Goal: Use online tool/utility: Utilize a website feature to perform a specific function

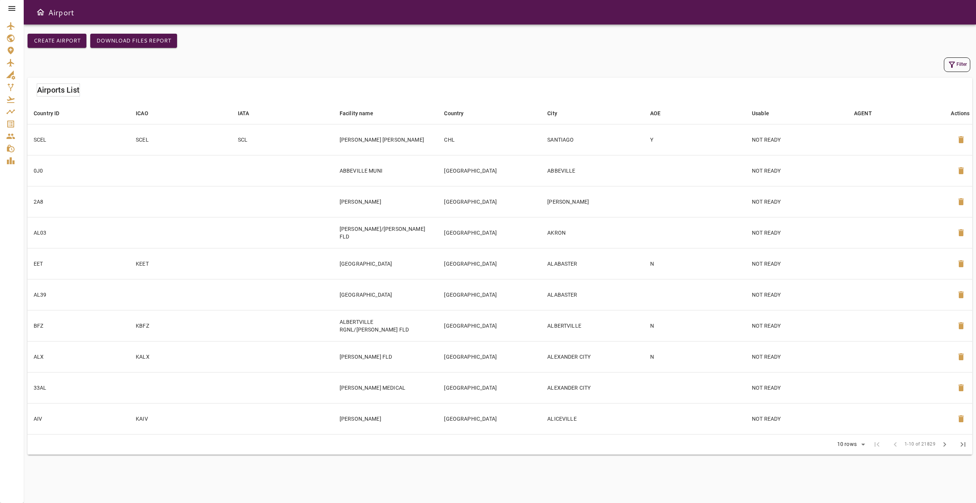
click at [8, 10] on icon at bounding box center [11, 8] width 9 height 9
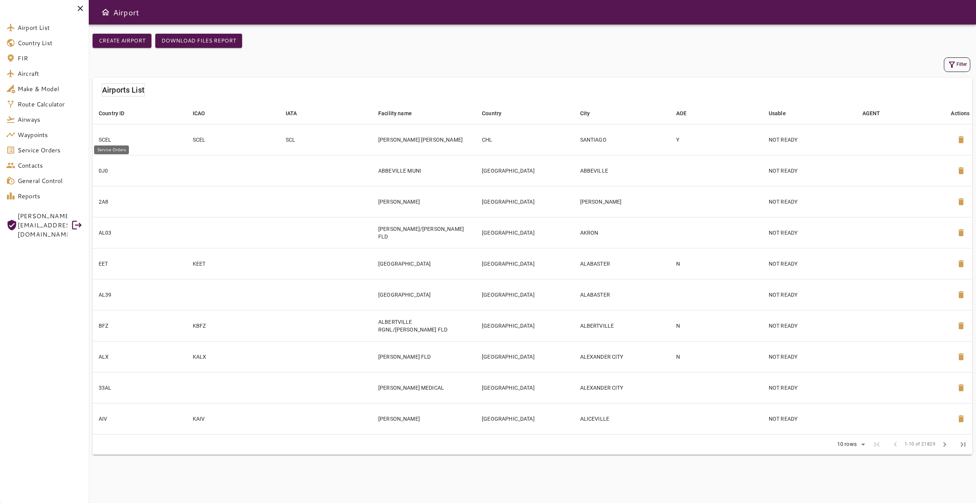
click at [76, 153] on span "Service Orders" at bounding box center [50, 149] width 65 height 9
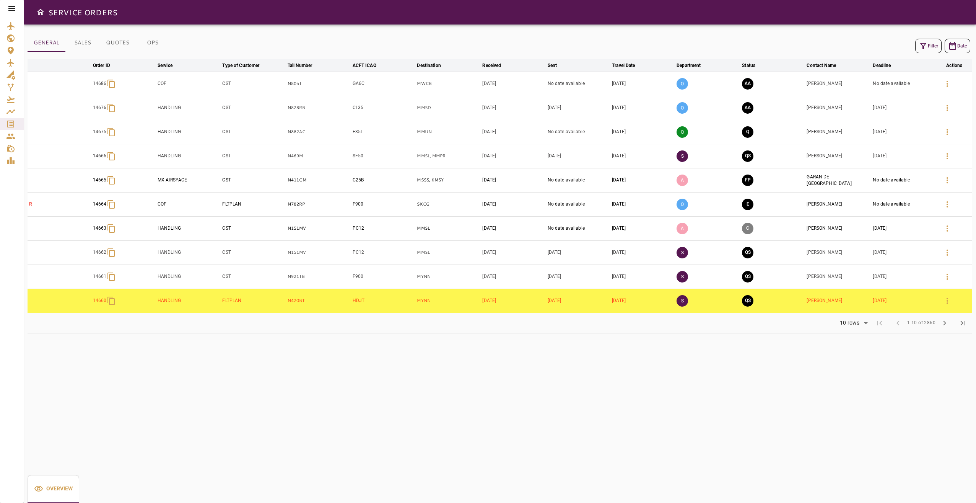
click at [155, 39] on button "OPS" at bounding box center [152, 43] width 34 height 18
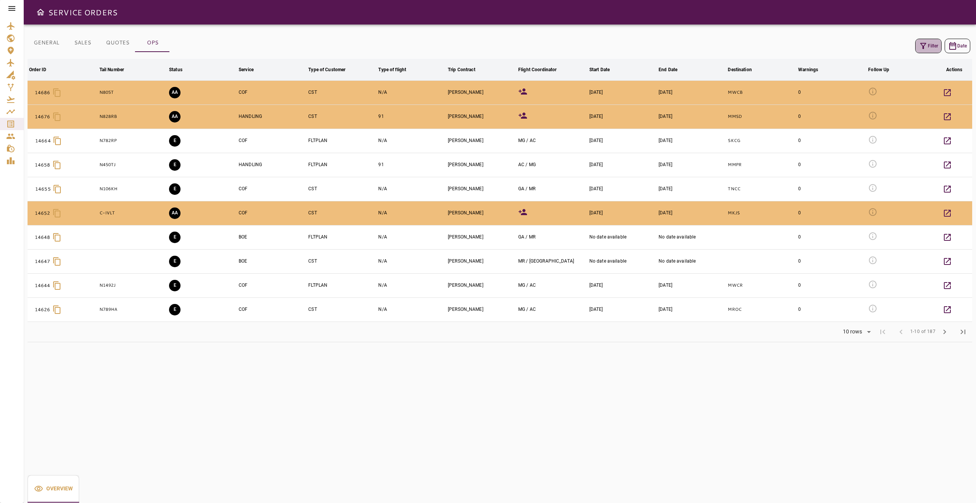
click at [916, 42] on button "Filter" at bounding box center [928, 46] width 26 height 15
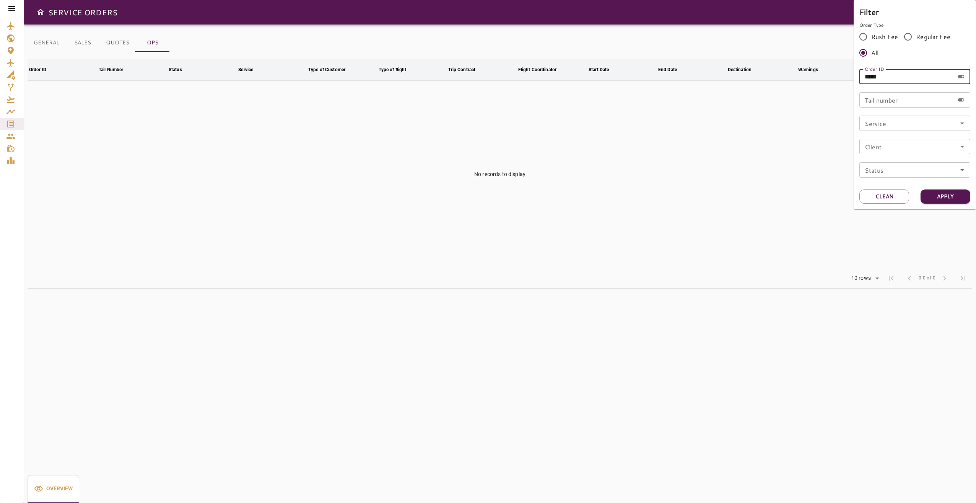
drag, startPoint x: 891, startPoint y: 78, endPoint x: 855, endPoint y: 76, distance: 35.6
click at [855, 76] on div "Filter Order Type Rush Fee Regular Fee All Order ID ***** Order ID Tail number …" at bounding box center [915, 104] width 122 height 209
type input "*****"
click at [940, 191] on button "Apply" at bounding box center [946, 196] width 50 height 14
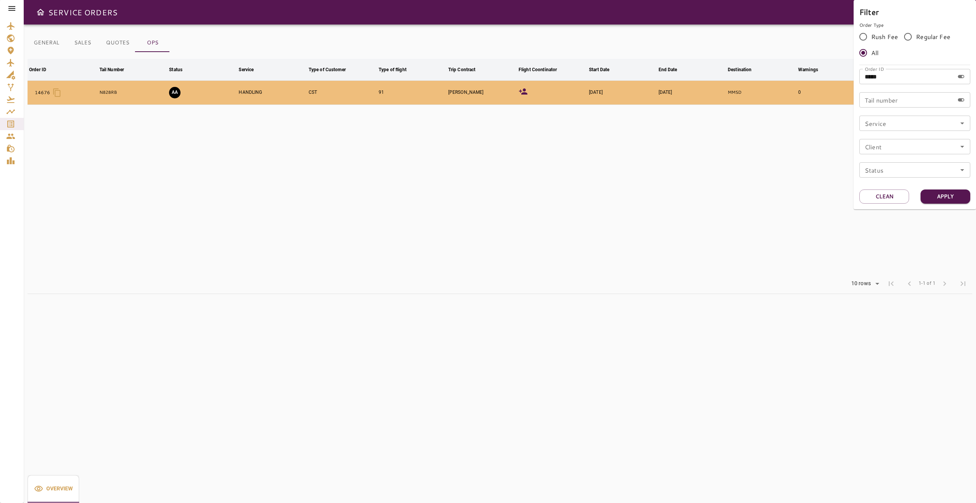
click at [752, 201] on div at bounding box center [488, 251] width 976 height 503
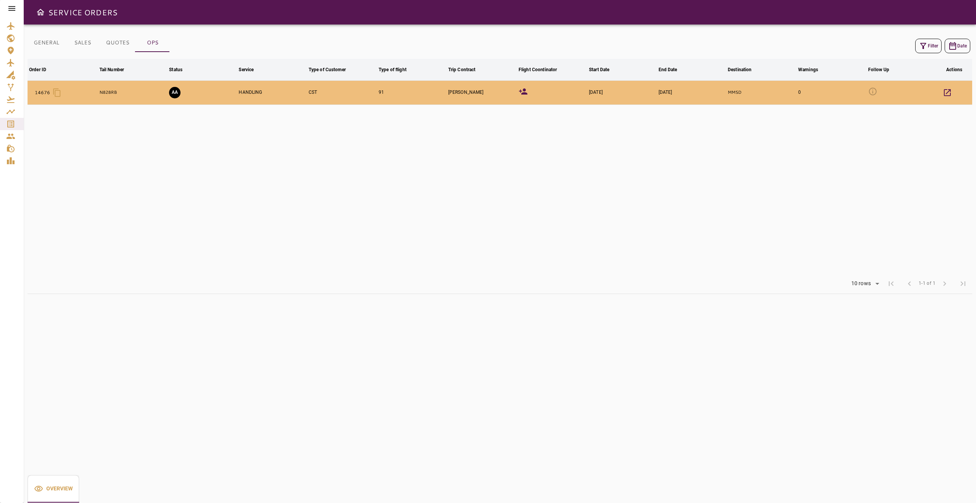
click at [524, 91] on icon at bounding box center [523, 91] width 8 height 6
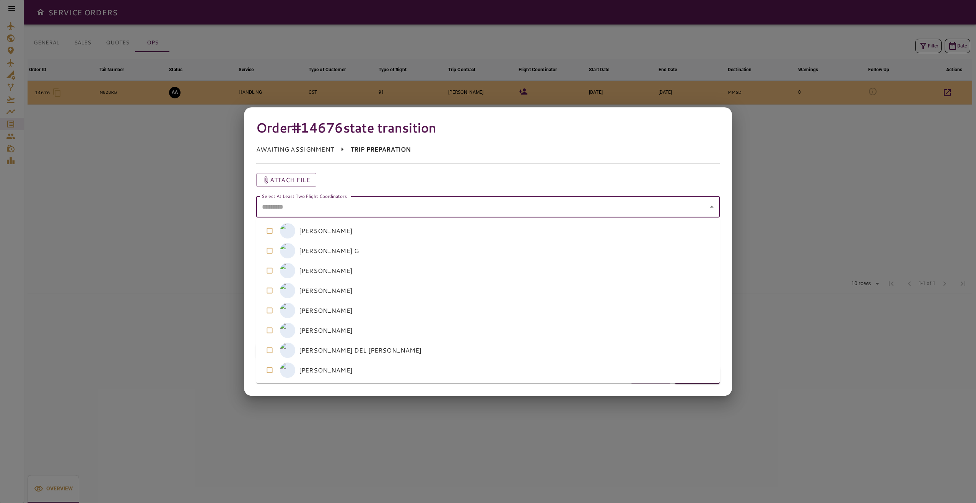
click at [338, 205] on coordinators "Select At Least Two Flight Coordinators" at bounding box center [482, 206] width 445 height 15
click at [334, 270] on coordinators-option-2 "M [PERSON_NAME]" at bounding box center [488, 270] width 464 height 20
click at [337, 230] on coordinators-option-0 "G [PERSON_NAME]" at bounding box center [488, 231] width 464 height 20
click at [706, 394] on div "Order #14676 state transition AWAITING ASSIGNMENT TRIP PREPARATION Attach file …" at bounding box center [488, 251] width 488 height 288
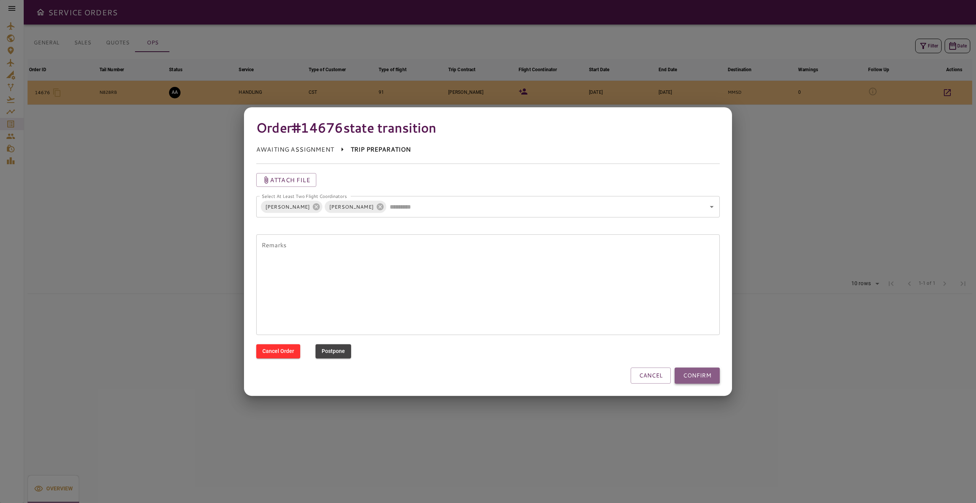
click at [709, 376] on button "CONFIRM" at bounding box center [697, 375] width 45 height 16
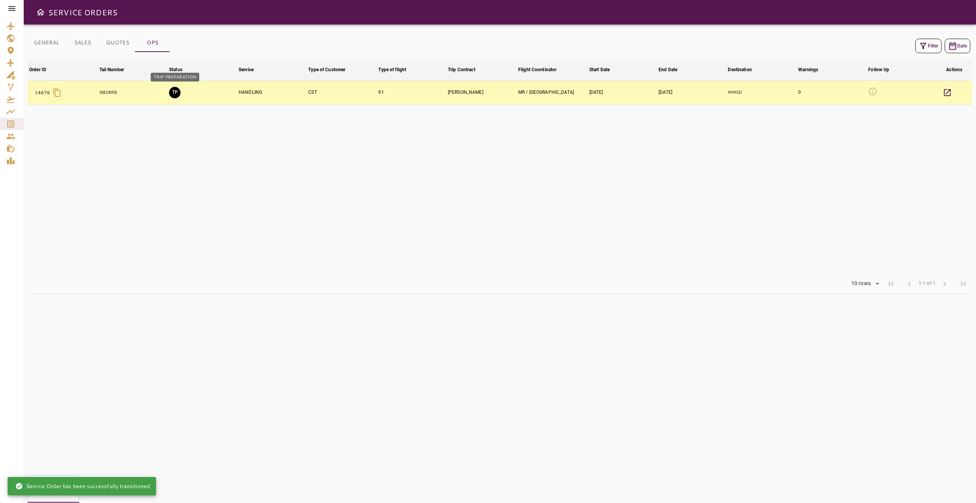
click at [174, 94] on button "TP" at bounding box center [174, 92] width 11 height 11
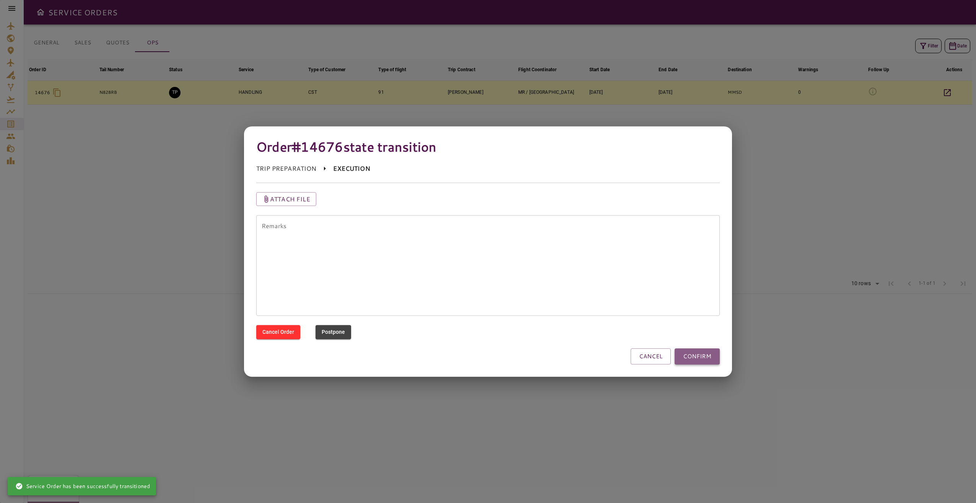
click at [686, 360] on button "CONFIRM" at bounding box center [697, 356] width 45 height 16
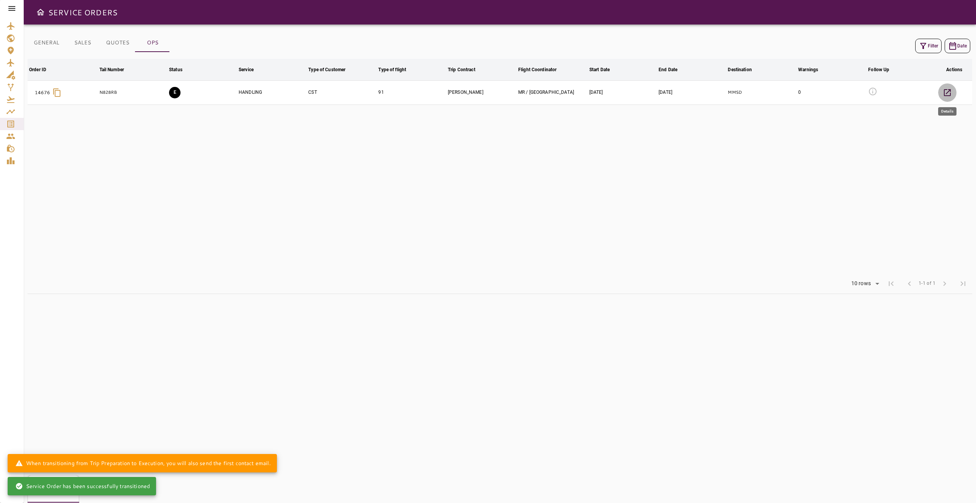
click at [950, 89] on icon "button" at bounding box center [947, 92] width 7 height 7
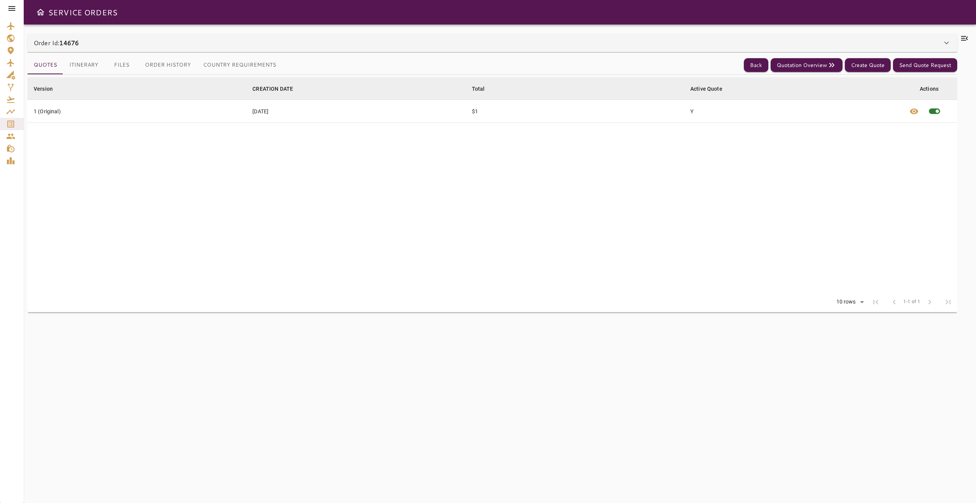
click at [964, 34] on icon at bounding box center [964, 38] width 9 height 9
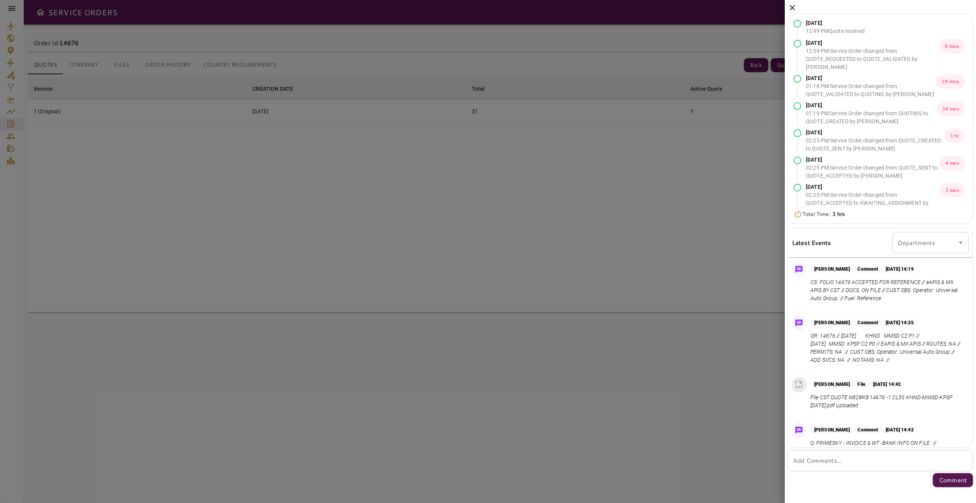
scroll to position [52, 0]
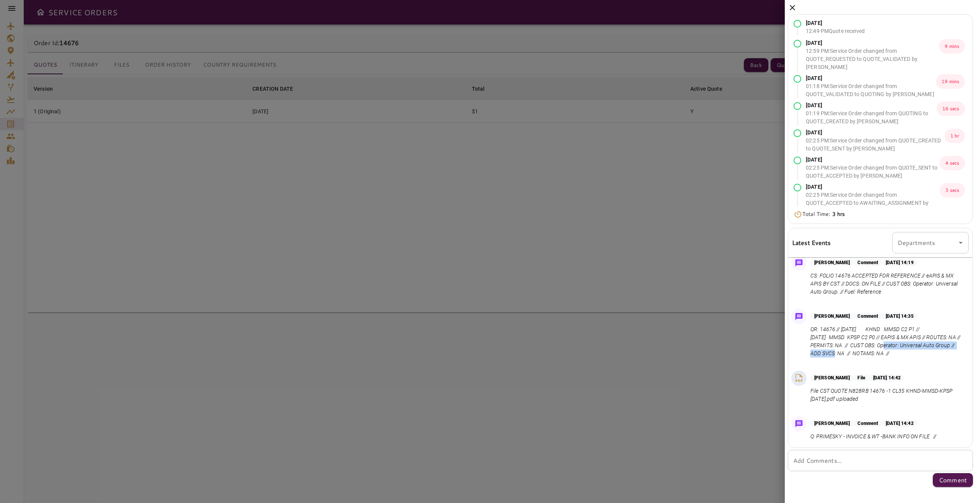
drag, startPoint x: 889, startPoint y: 347, endPoint x: 836, endPoint y: 350, distance: 52.9
click at [836, 350] on p "QR: 14676 // [DATE] KHND MMSD C2 P1 // [DATE] MMSD KPSP C2 P0 // EAPIS & MX API…" at bounding box center [887, 341] width 155 height 32
copy p "CUST OBS: Operator: Universal Auto Group"
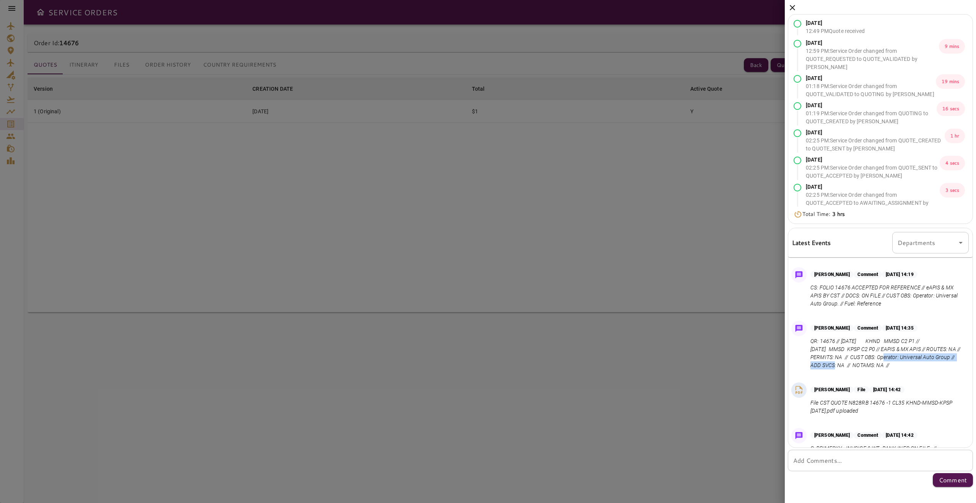
click at [882, 322] on div "[PERSON_NAME] Comment [DATE] 14:35 QR: 14676 // [DATE] KHND MMSD C2 P1 // [DATE…" at bounding box center [880, 346] width 184 height 59
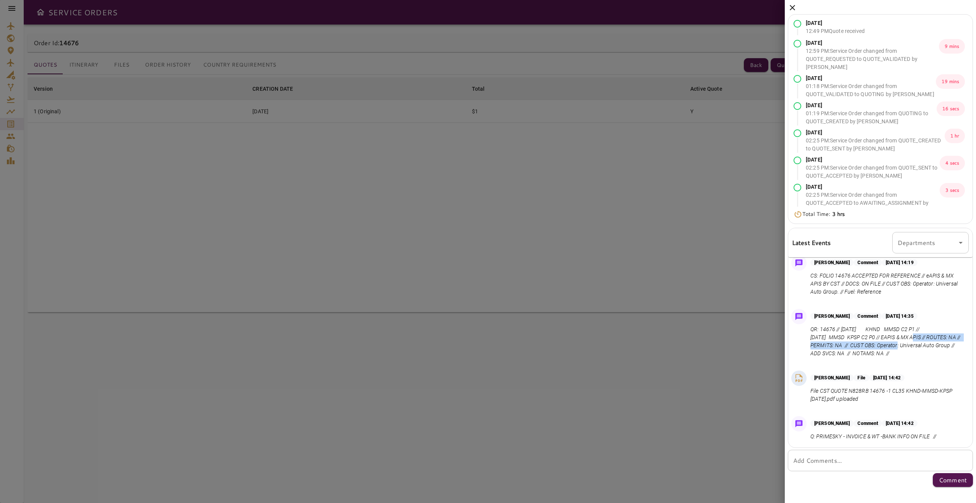
drag, startPoint x: 899, startPoint y: 339, endPoint x: 907, endPoint y: 352, distance: 15.2
click at [907, 352] on p "QR: 14676 // [DATE] KHND MMSD C2 P1 // [DATE] MMSD KPSP C2 P0 // EAPIS & MX API…" at bounding box center [887, 341] width 155 height 32
drag, startPoint x: 907, startPoint y: 352, endPoint x: 925, endPoint y: 362, distance: 20.4
click at [925, 362] on div "[PERSON_NAME] Comment [DATE] 14:35 QR: 14676 // [DATE] KHND MMSD C2 P1 // [DATE…" at bounding box center [880, 335] width 184 height 59
drag, startPoint x: 899, startPoint y: 338, endPoint x: 946, endPoint y: 356, distance: 49.9
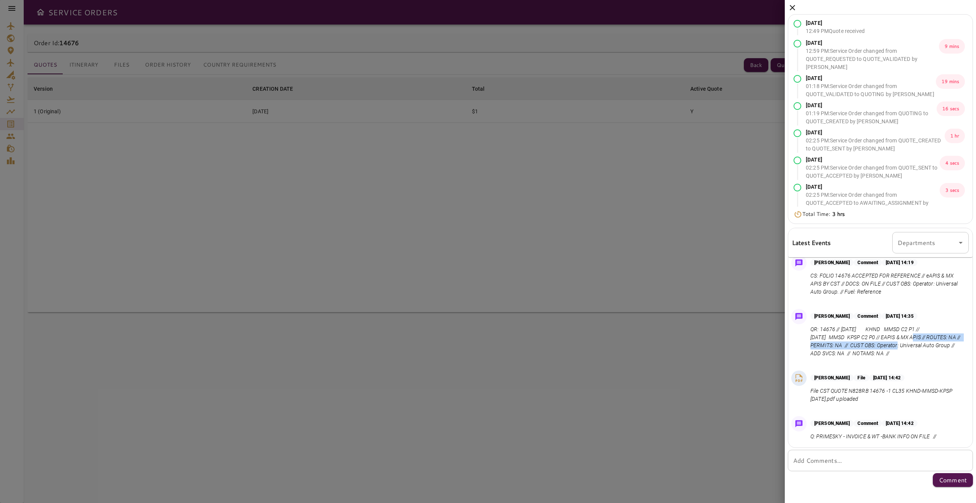
click at [946, 356] on p "QR: 14676 // [DATE] KHND MMSD C2 P1 // [DATE] MMSD KPSP C2 P0 // EAPIS & MX API…" at bounding box center [887, 341] width 155 height 32
copy p "EAPIS & MX APIS // ROUTES: NA // PERMITS: NA // CUST OBS: Operator: Universal A…"
click at [868, 358] on div "[PERSON_NAME] Comment [DATE] 14:35 QR: 14676 // [DATE] KHND MMSD C2 P1 // [DATE…" at bounding box center [880, 335] width 184 height 59
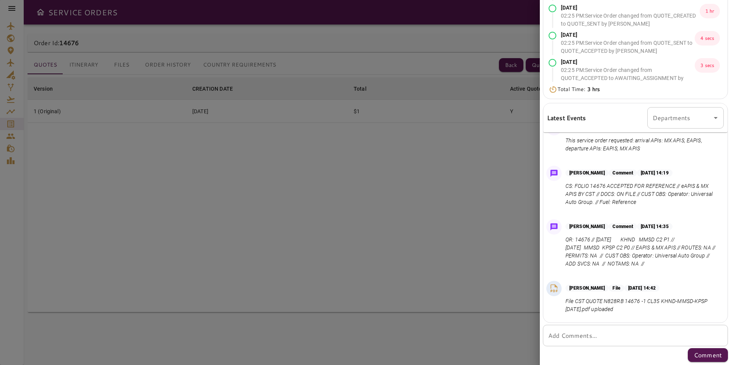
scroll to position [0, 0]
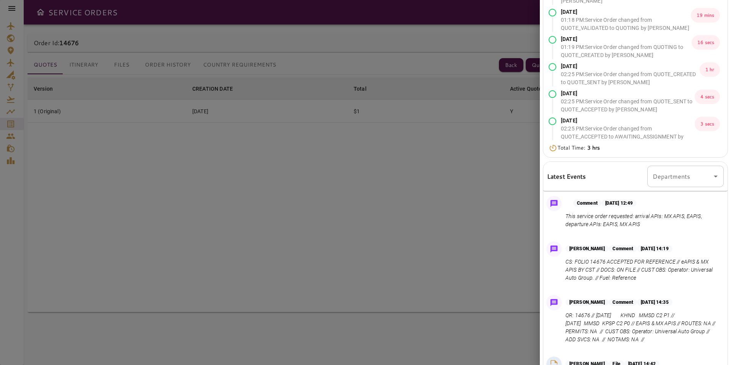
click at [459, 209] on div at bounding box center [365, 182] width 731 height 365
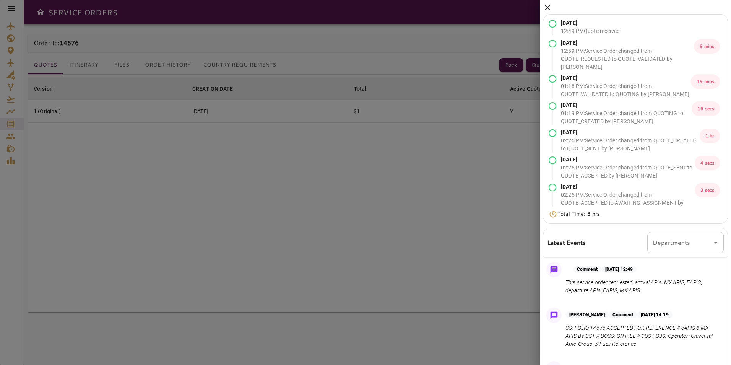
drag, startPoint x: 550, startPoint y: 13, endPoint x: 549, endPoint y: 9, distance: 4.0
click at [549, 10] on div "[DATE] 12:49 PM Quote received [DATE] 12:59 PM : Service Order changed from QUO…" at bounding box center [635, 245] width 191 height 490
click at [549, 8] on icon at bounding box center [547, 7] width 5 height 5
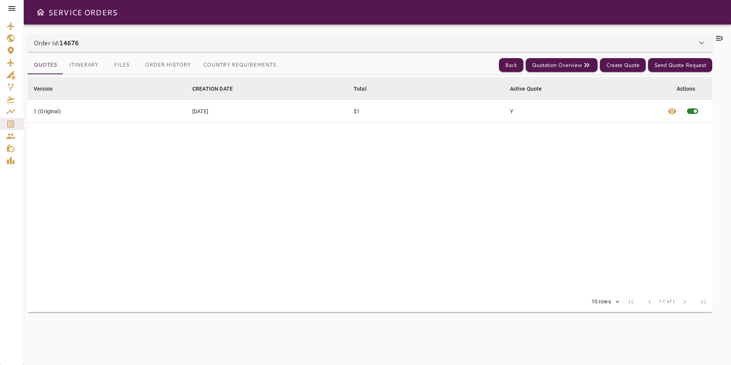
click at [127, 63] on button "Files" at bounding box center [121, 65] width 34 height 18
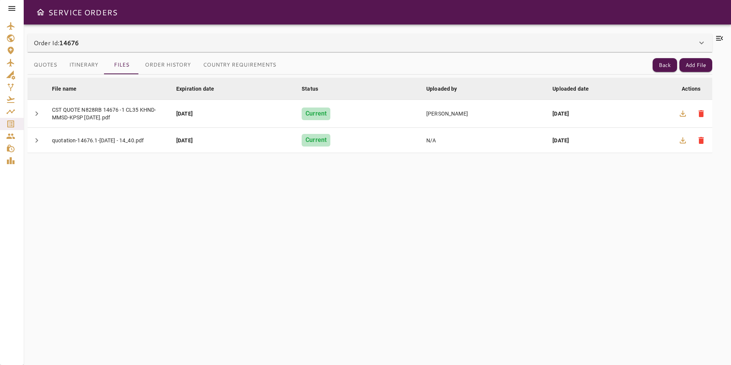
click at [716, 39] on icon at bounding box center [719, 38] width 9 height 9
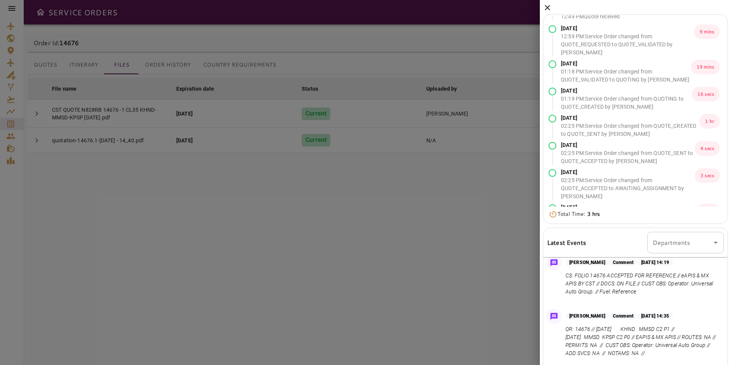
scroll to position [14, 0]
click at [545, 5] on icon at bounding box center [547, 7] width 9 height 9
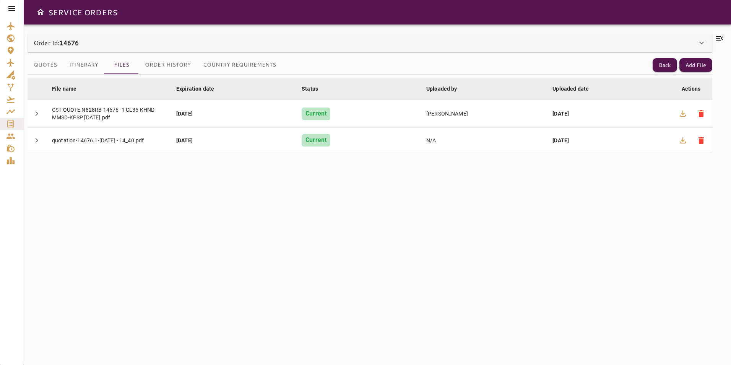
click at [723, 39] on icon at bounding box center [719, 38] width 7 height 5
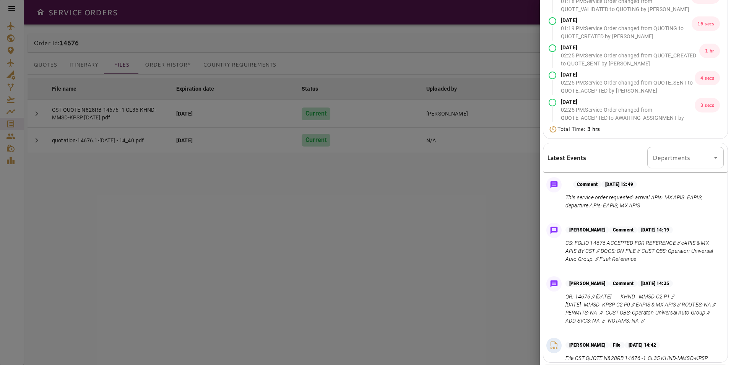
scroll to position [0, 0]
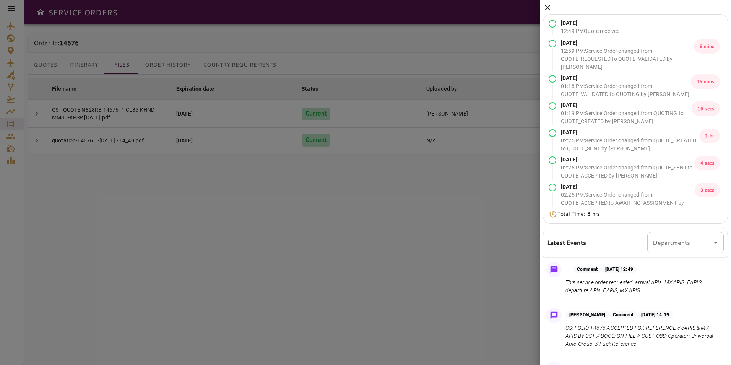
click at [548, 3] on icon at bounding box center [547, 7] width 9 height 9
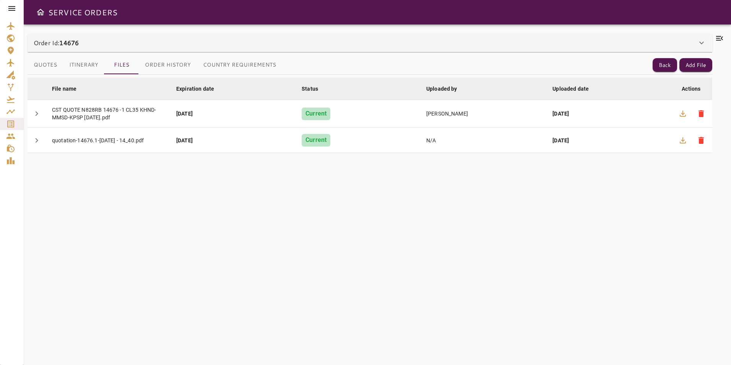
click at [13, 7] on icon at bounding box center [11, 8] width 9 height 9
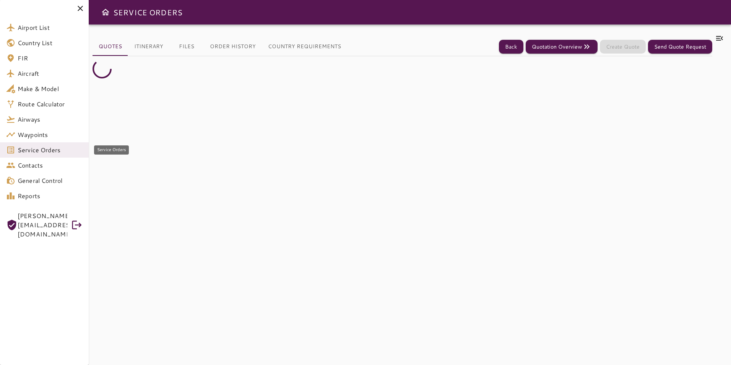
click at [68, 154] on span "Service Orders" at bounding box center [50, 149] width 65 height 9
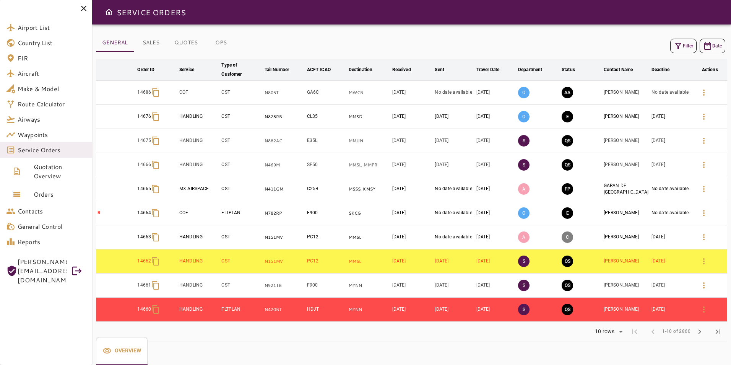
click at [225, 44] on button "OPS" at bounding box center [221, 43] width 34 height 18
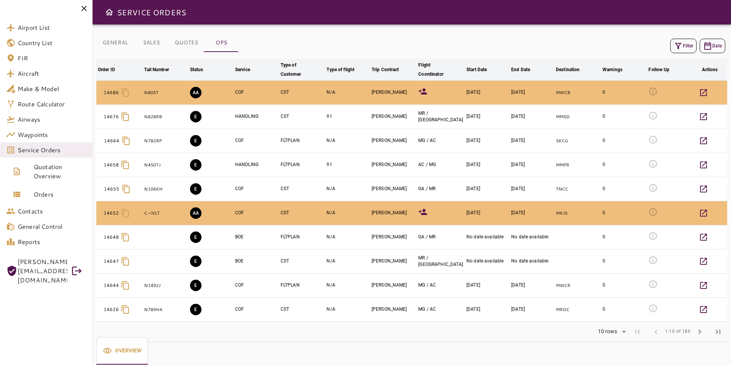
click at [423, 95] on icon at bounding box center [422, 91] width 9 height 9
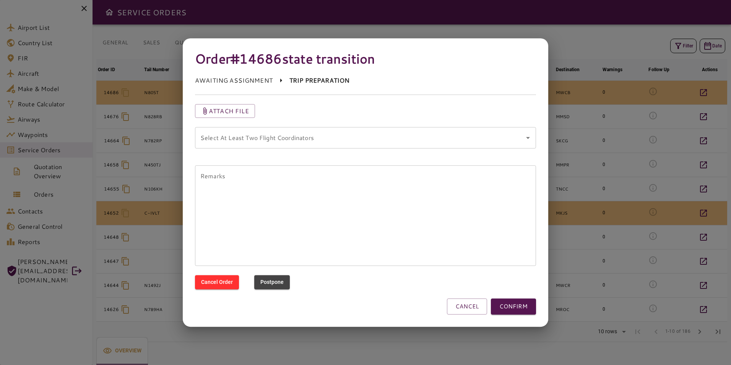
click at [420, 133] on coordinators "Select At Least Two Flight Coordinators" at bounding box center [359, 137] width 323 height 15
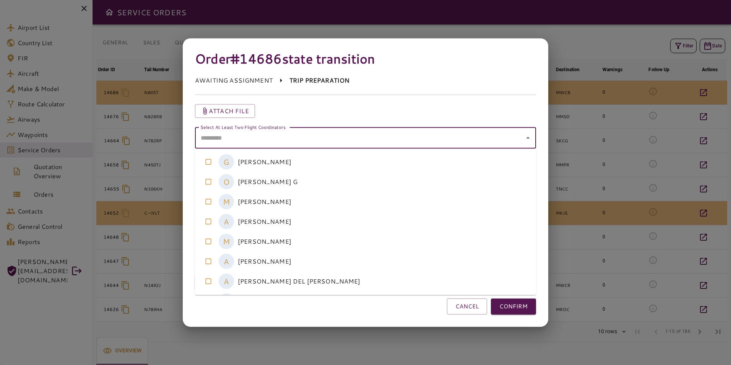
click at [322, 196] on coordinators-option-2 "M [PERSON_NAME]" at bounding box center [365, 202] width 341 height 20
click at [317, 159] on coordinators-option-0 "G [PERSON_NAME]" at bounding box center [365, 162] width 341 height 20
click at [520, 308] on button "CONFIRM" at bounding box center [513, 306] width 45 height 16
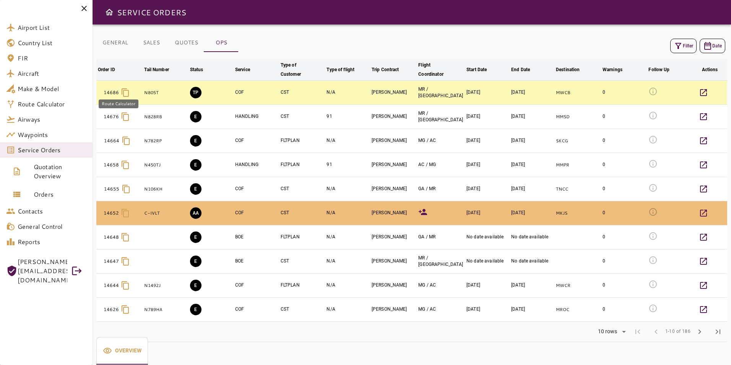
click at [62, 104] on span "Route Calculator" at bounding box center [52, 103] width 69 height 9
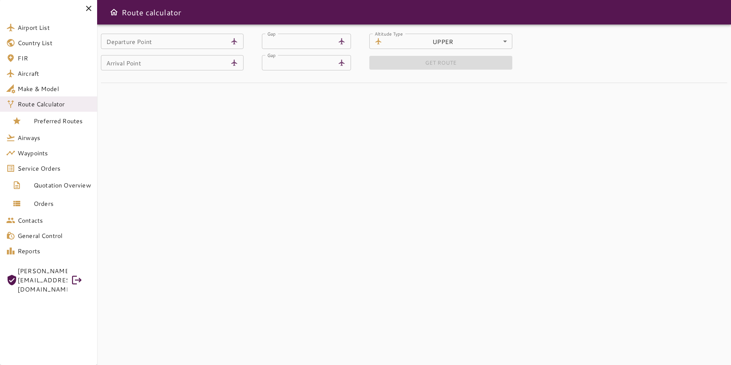
click at [196, 41] on input "Departure Point" at bounding box center [164, 41] width 127 height 15
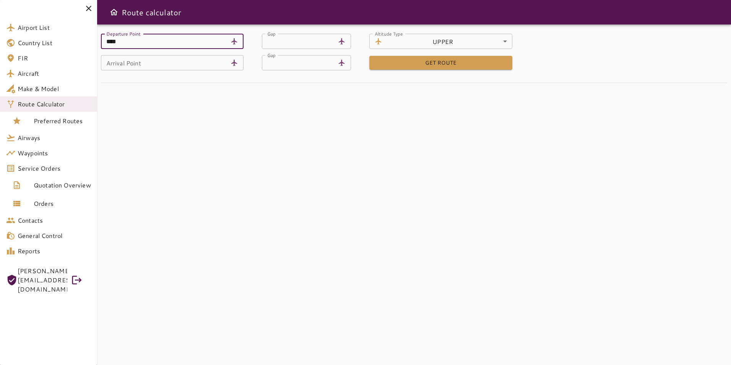
type input "****"
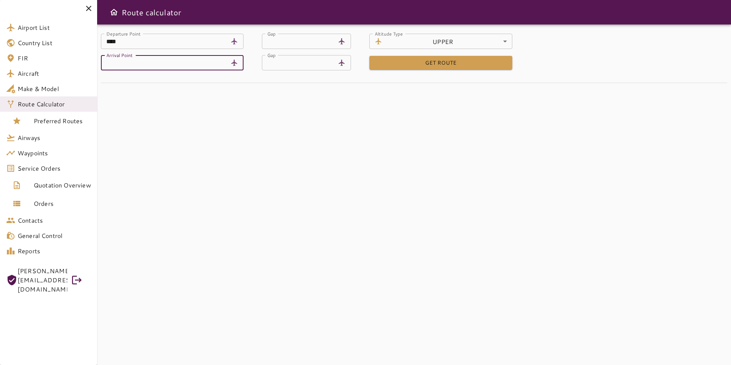
click at [203, 61] on input "Arrival Point" at bounding box center [164, 62] width 127 height 15
type input "****"
click at [295, 100] on div "Departure Point **** [GEOGRAPHIC_DATA] ******** Airport Gap ** Gap Altitude Typ…" at bounding box center [414, 194] width 634 height 340
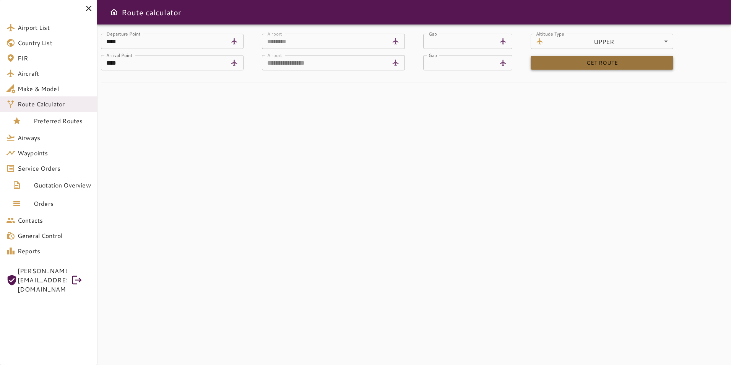
click at [556, 56] on button "GET ROUTE" at bounding box center [602, 63] width 143 height 14
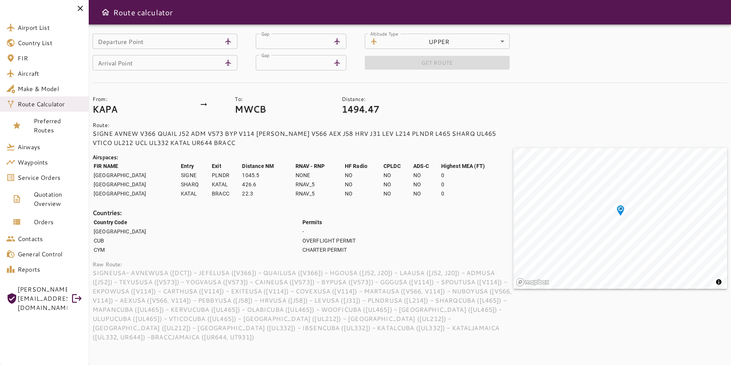
click at [138, 38] on input "Departure Point" at bounding box center [157, 41] width 129 height 15
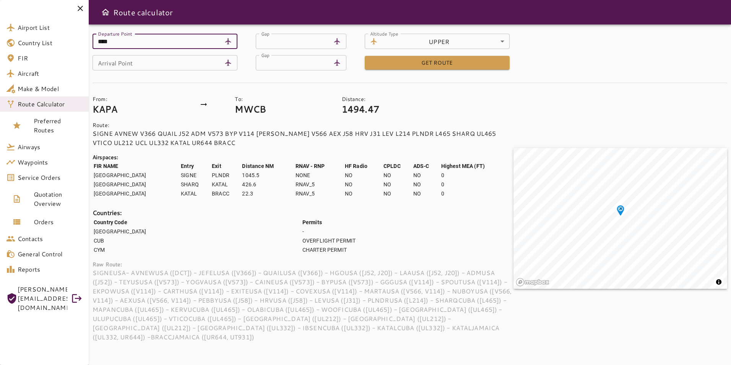
type input "****"
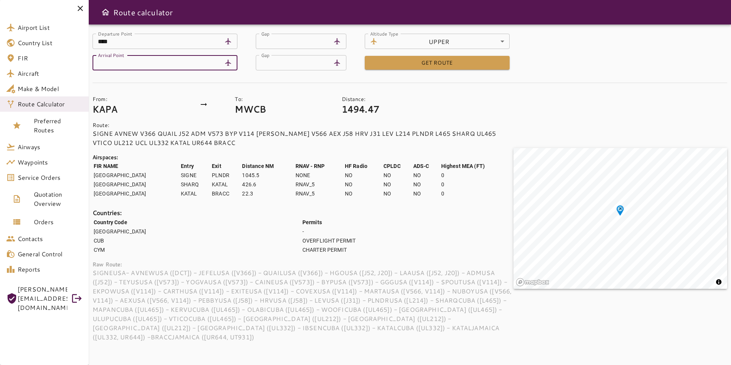
click at [155, 59] on input "Arrival Point" at bounding box center [157, 62] width 129 height 15
click at [155, 63] on input "Arrival Point" at bounding box center [157, 62] width 129 height 15
type input "****"
click at [174, 84] on div "From: KAPA To: MWCB Distance: 1494.47 Route: SIGNE AVNEW V366 QUAIL J52 ADM V57…" at bounding box center [296, 212] width 433 height 259
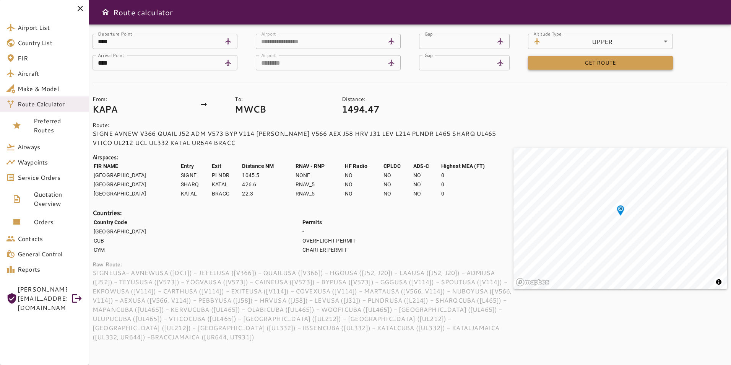
click at [561, 63] on button "GET ROUTE" at bounding box center [600, 63] width 145 height 14
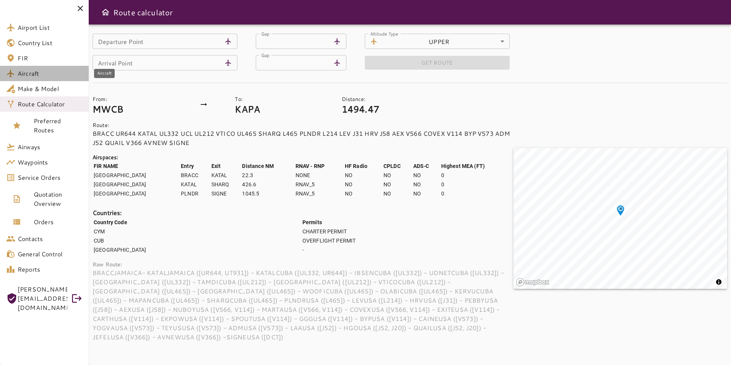
click at [52, 73] on span "Aircraft" at bounding box center [50, 73] width 65 height 9
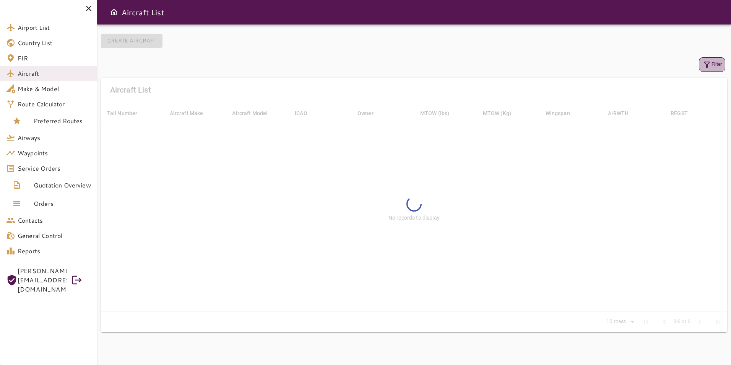
click at [717, 63] on button "Filter" at bounding box center [712, 64] width 26 height 15
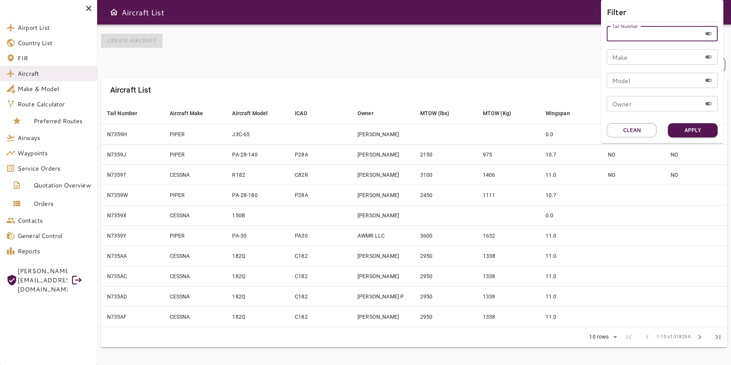
click at [645, 34] on input "Tail Number" at bounding box center [654, 33] width 95 height 15
type input "*****"
click at [680, 131] on button "Apply" at bounding box center [693, 130] width 50 height 14
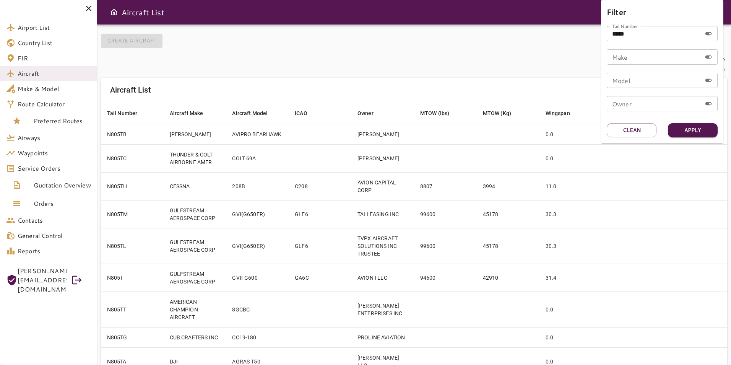
click at [524, 203] on div at bounding box center [365, 182] width 731 height 365
